Goal: Find specific page/section: Find specific page/section

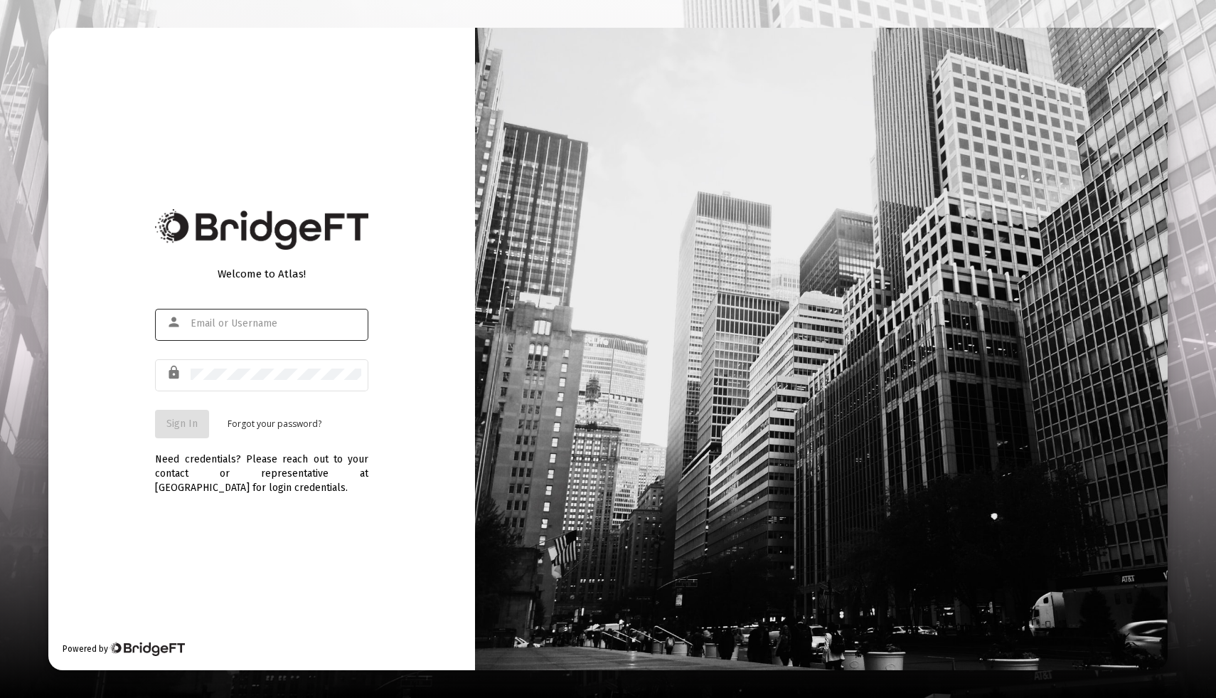
type input "[EMAIL_ADDRESS][DOMAIN_NAME]"
click at [177, 431] on button "Sign In" at bounding box center [182, 424] width 54 height 28
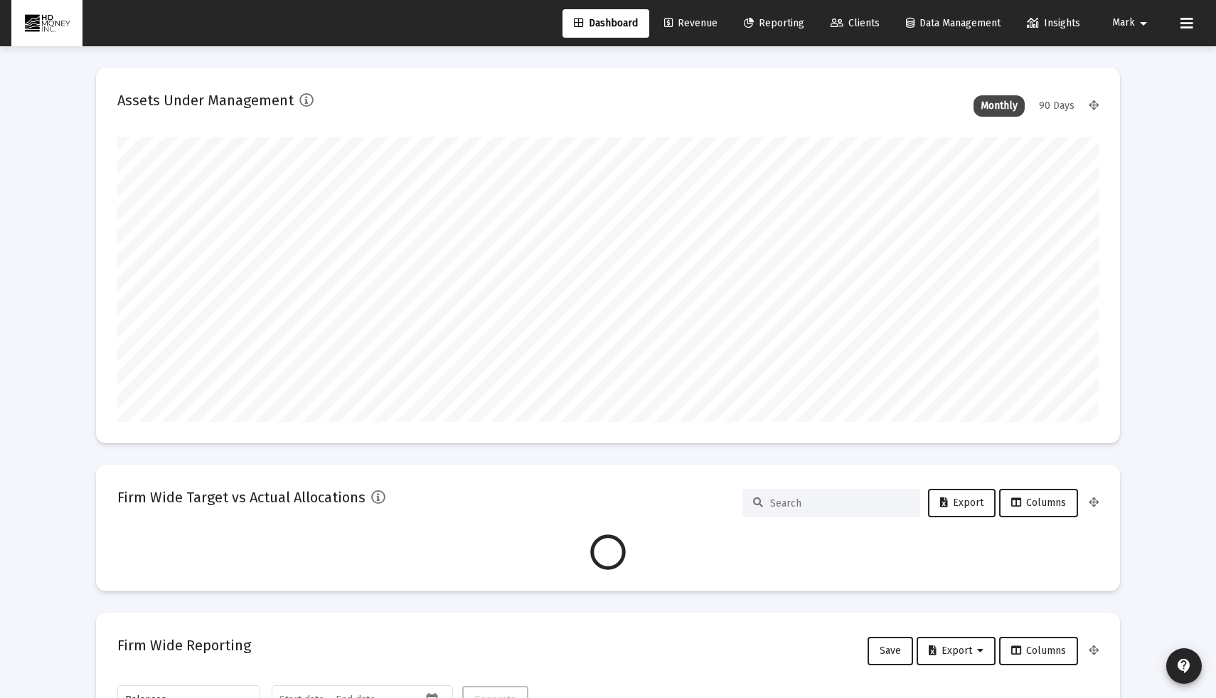
scroll to position [284, 528]
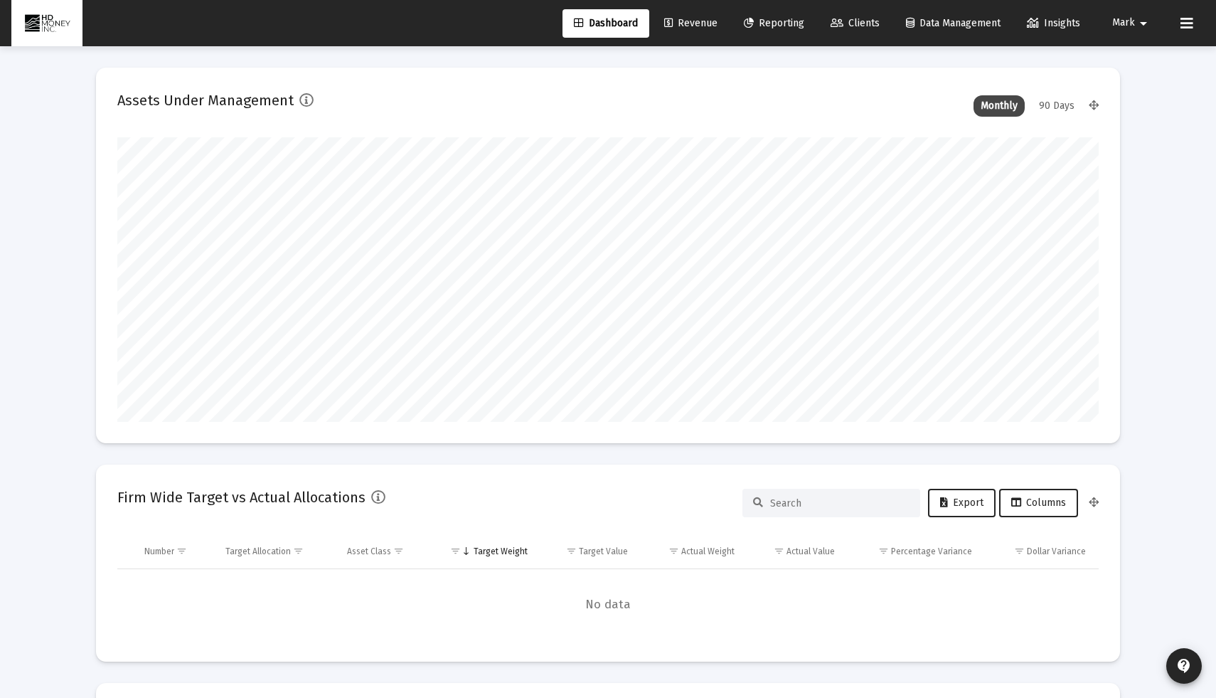
click at [697, 25] on span "Revenue" at bounding box center [690, 23] width 53 height 12
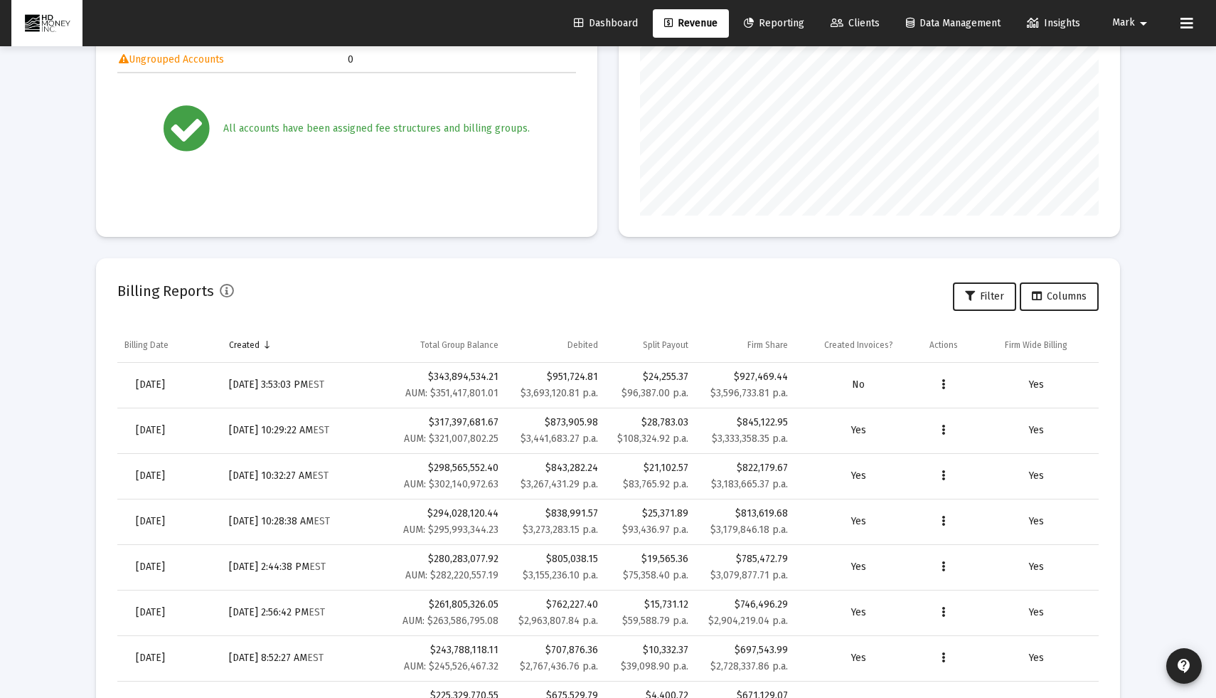
scroll to position [274, 0]
click at [165, 387] on span "[DATE]" at bounding box center [150, 384] width 29 height 12
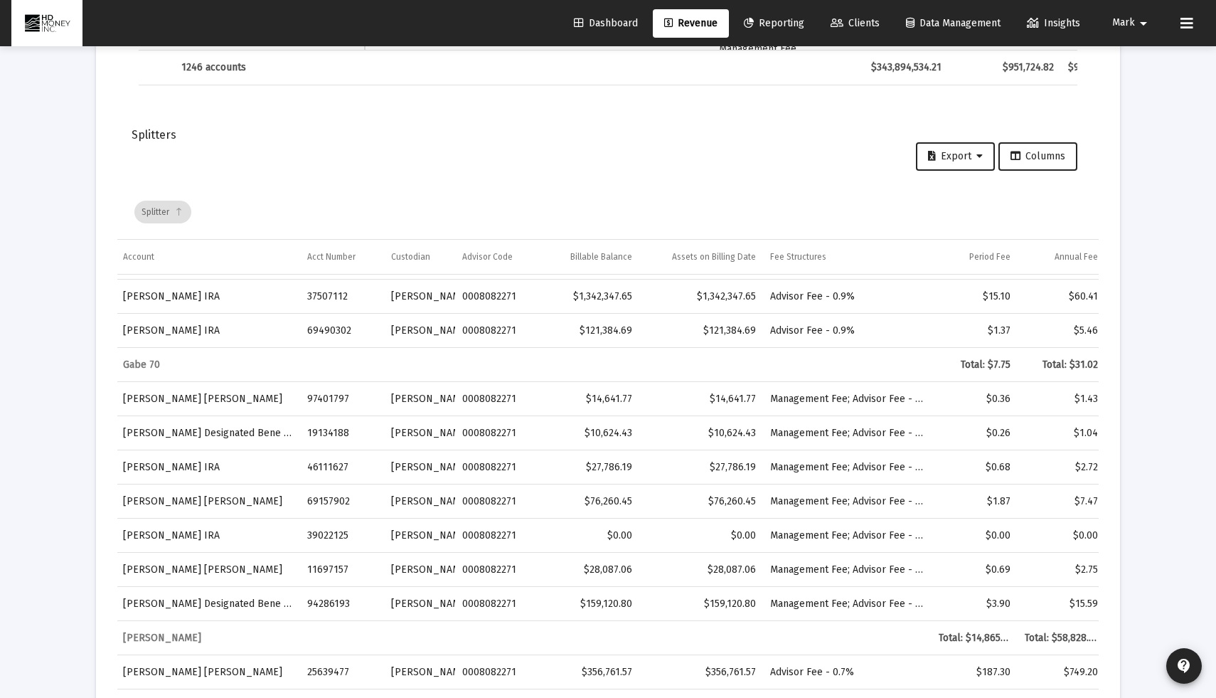
scroll to position [1735, 23]
